Goal: Manage account settings

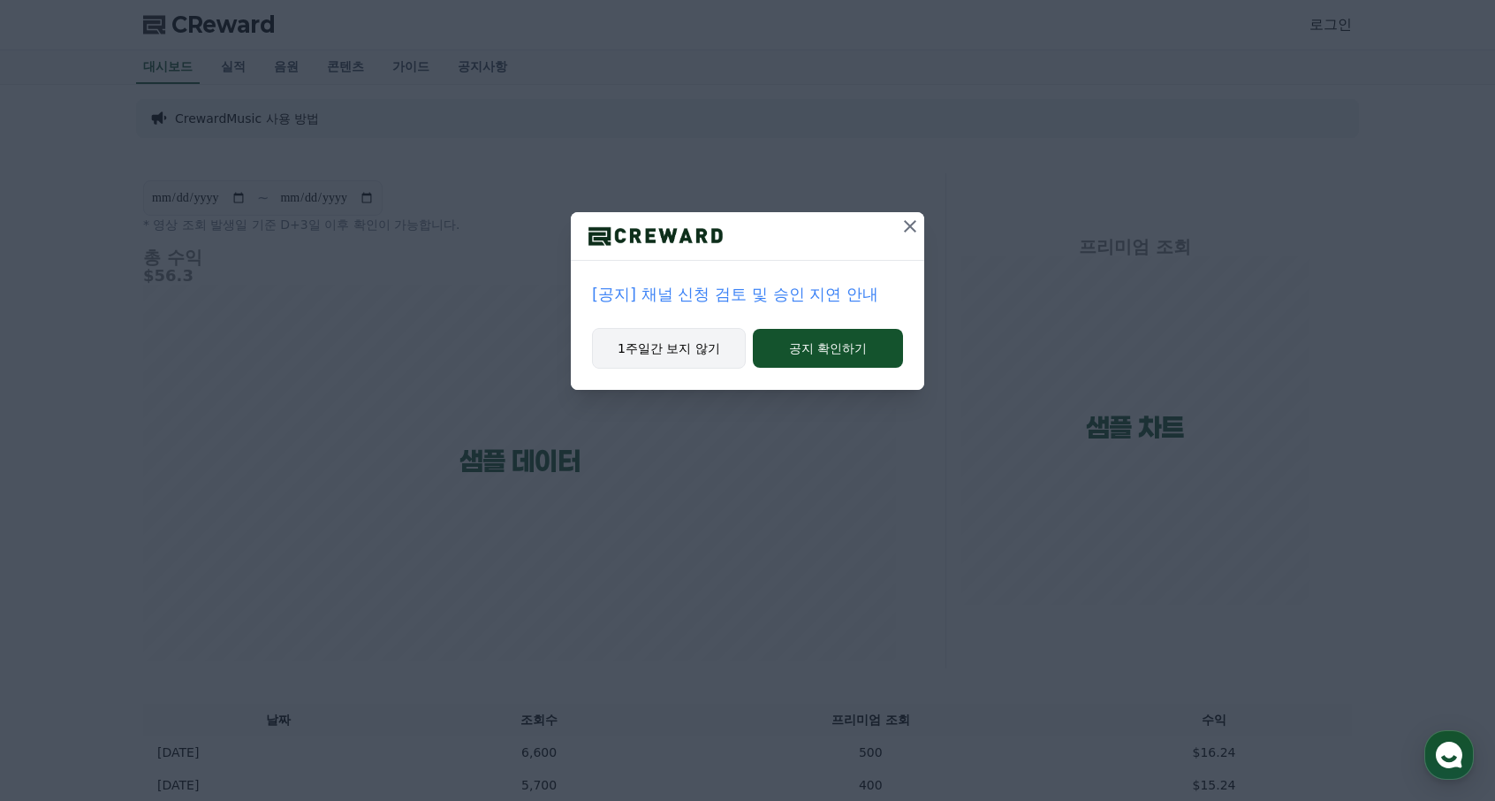
click at [703, 349] on button "1주일간 보지 않기" at bounding box center [669, 348] width 154 height 41
click at [703, 349] on button "1주일간 보지 않기" at bounding box center [668, 348] width 154 height 41
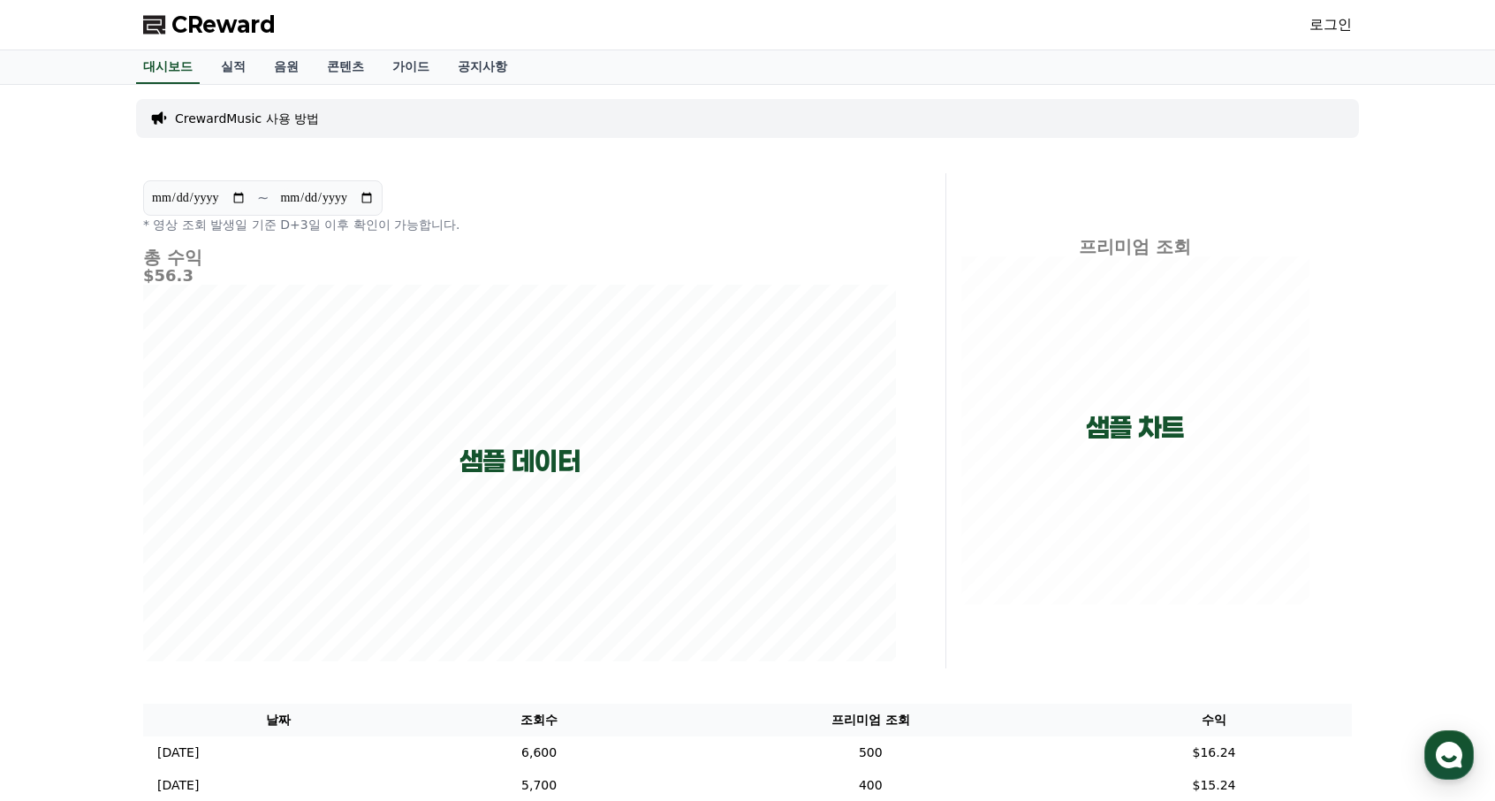
click at [1324, 26] on link "로그인" at bounding box center [1331, 24] width 42 height 21
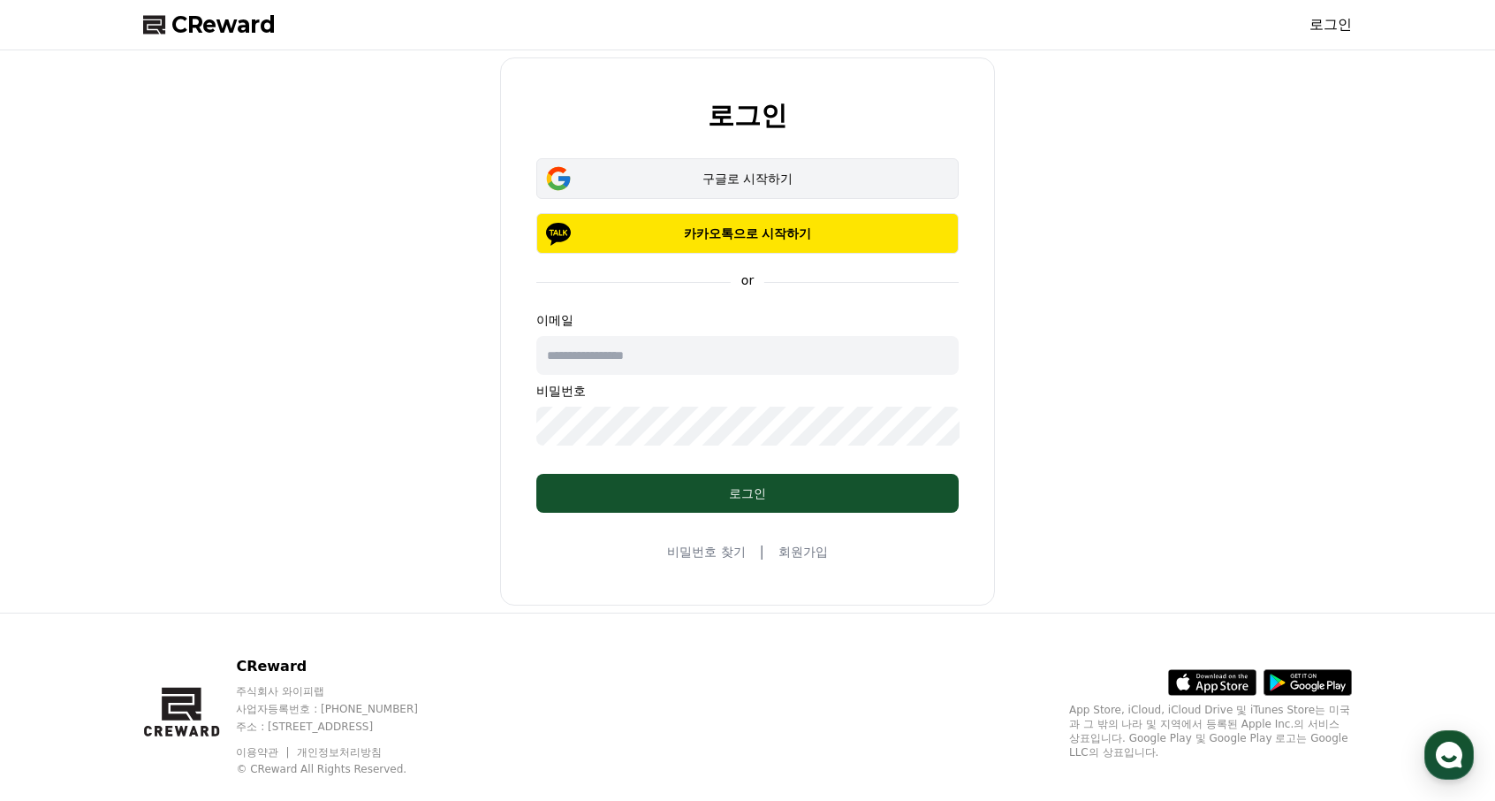
click at [726, 179] on div "구글로 시작하기" at bounding box center [747, 179] width 371 height 18
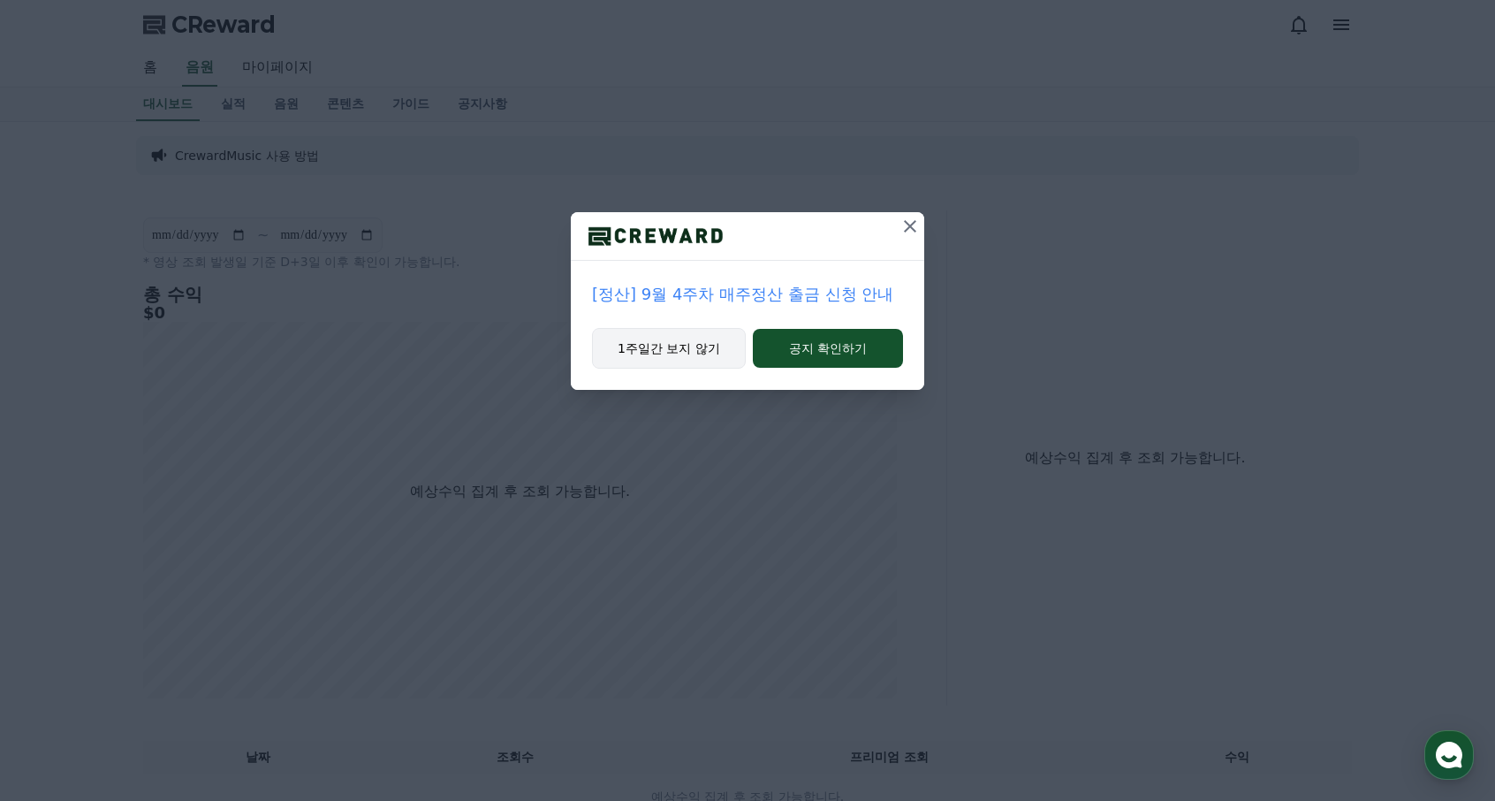
click at [705, 351] on button "1주일간 보지 않기" at bounding box center [669, 348] width 154 height 41
click at [662, 341] on button "1주일간 보지 않기" at bounding box center [668, 348] width 154 height 41
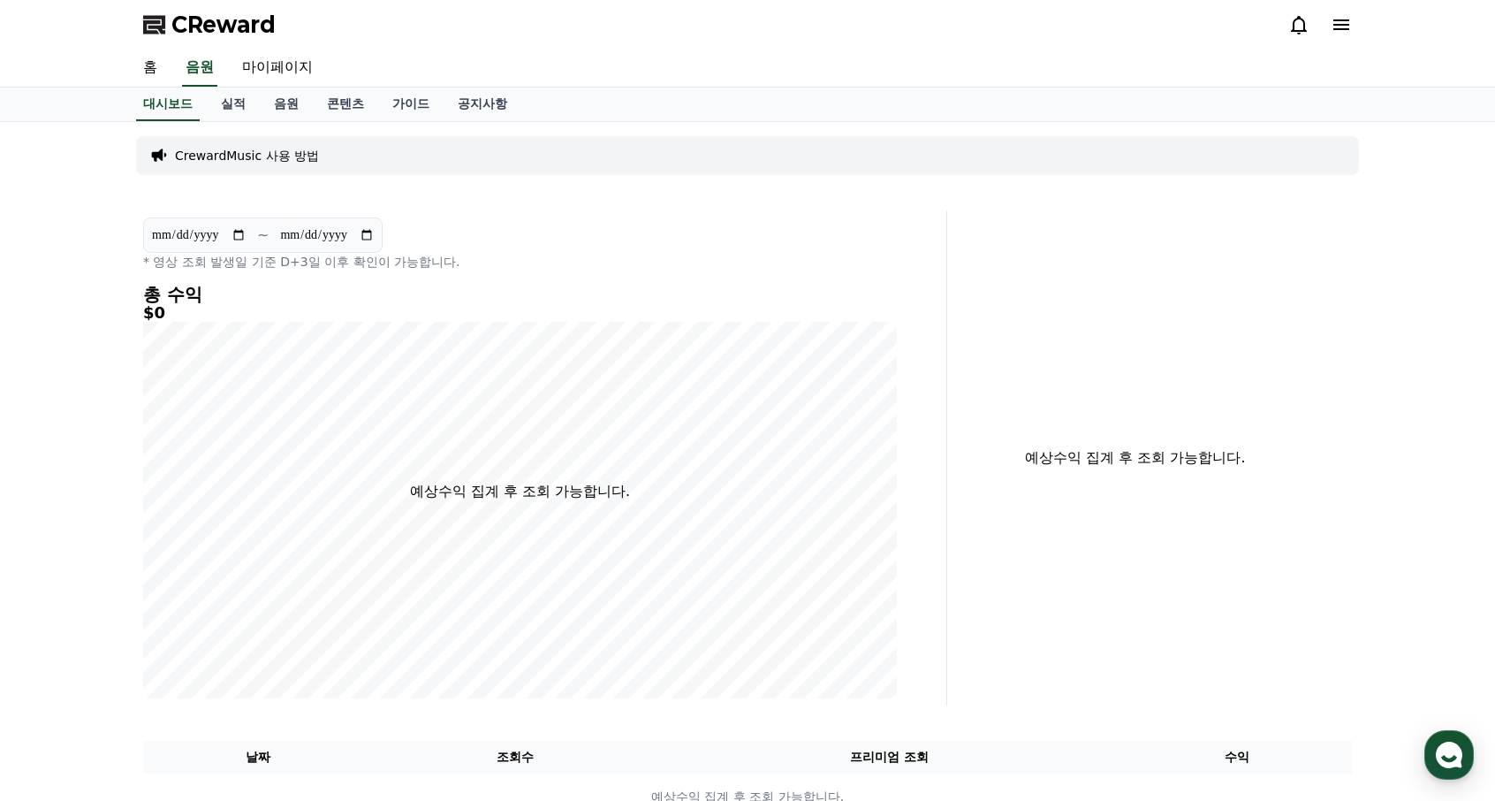
click at [1338, 33] on icon at bounding box center [1341, 24] width 21 height 21
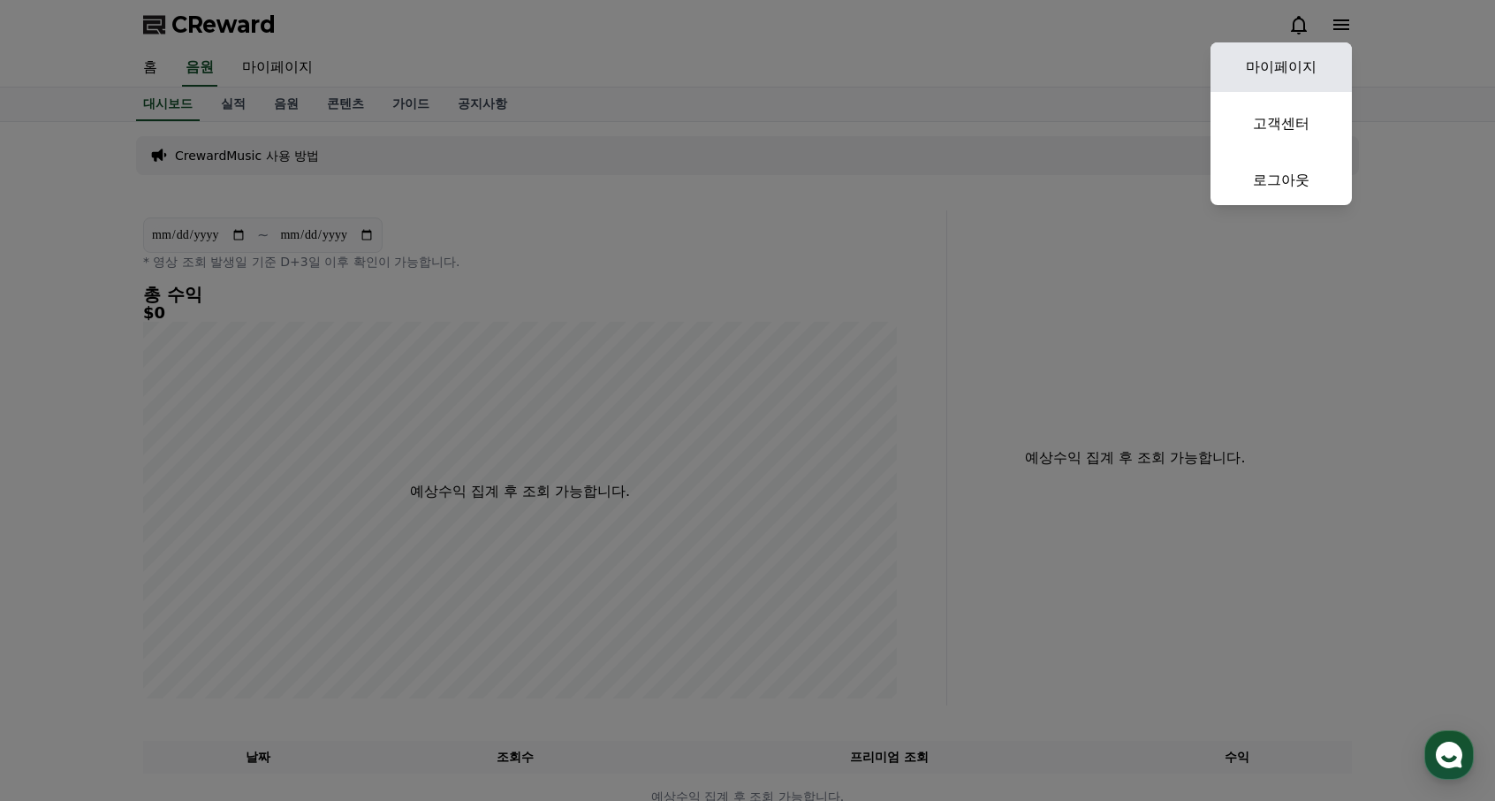
click at [1312, 68] on link "마이페이지" at bounding box center [1281, 66] width 141 height 49
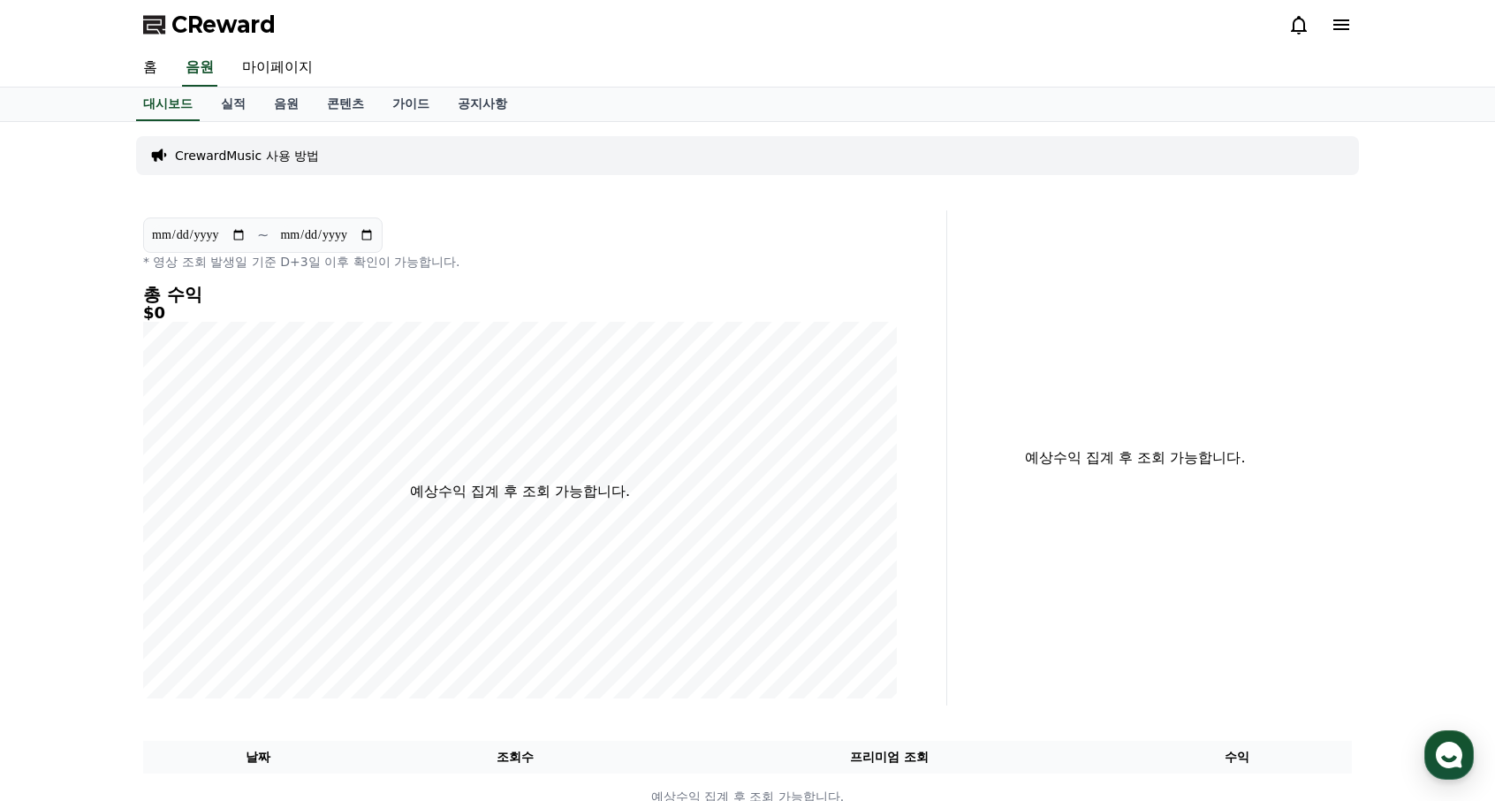
select select "**********"
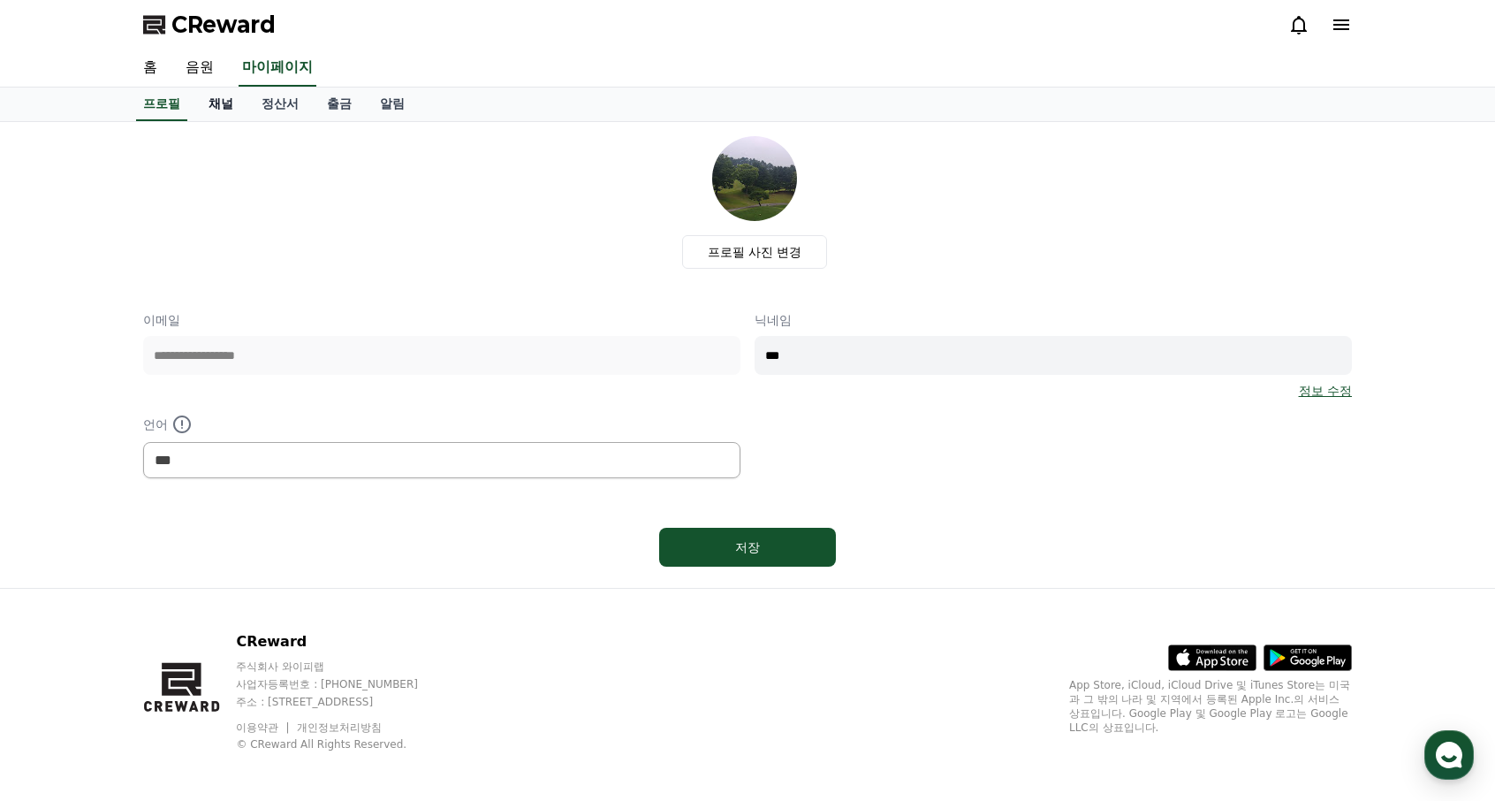
click at [228, 103] on link "채널" at bounding box center [220, 104] width 53 height 34
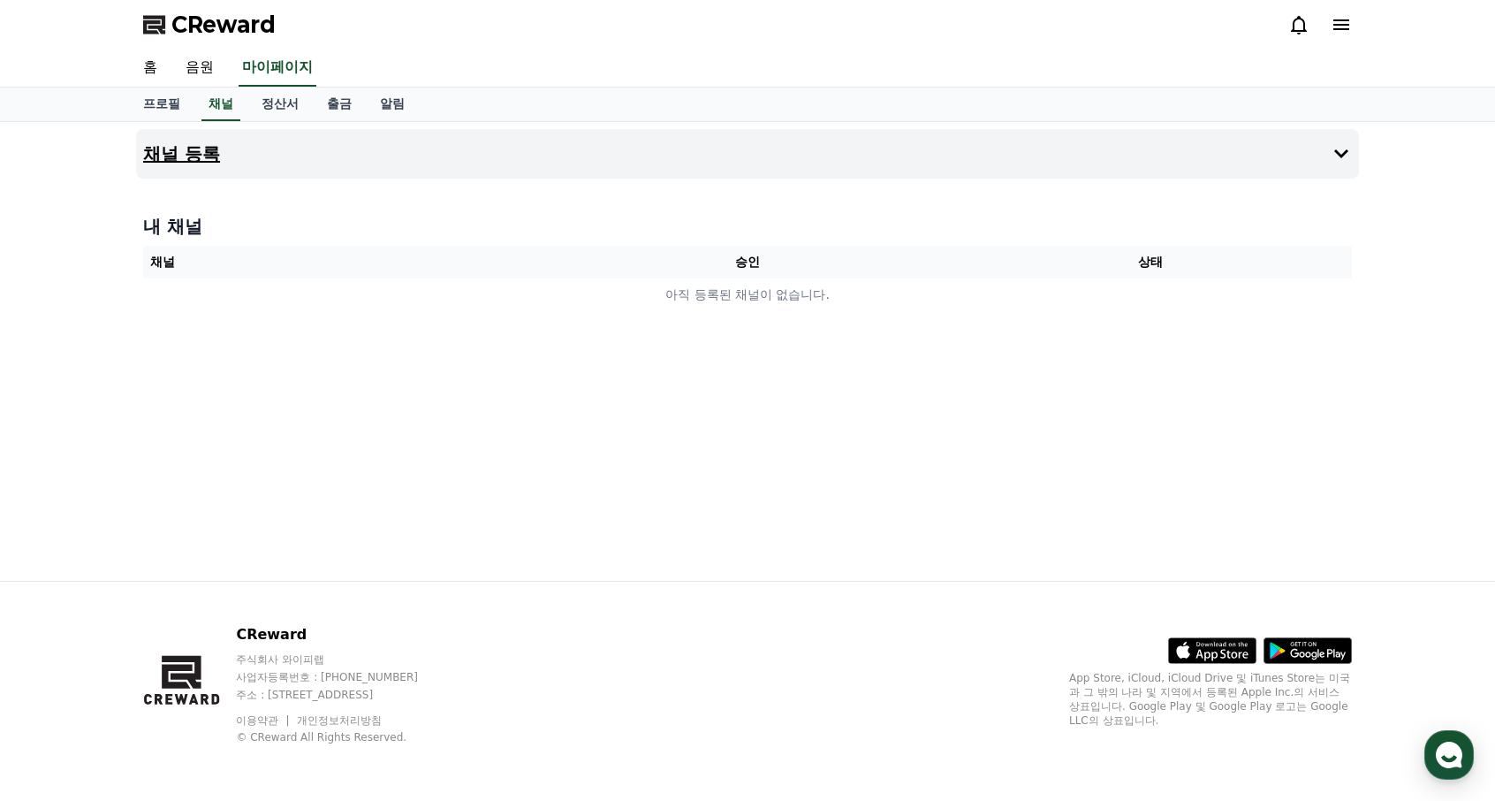
click at [685, 155] on button "채널 등록" at bounding box center [747, 153] width 1223 height 49
